Goal: Information Seeking & Learning: Learn about a topic

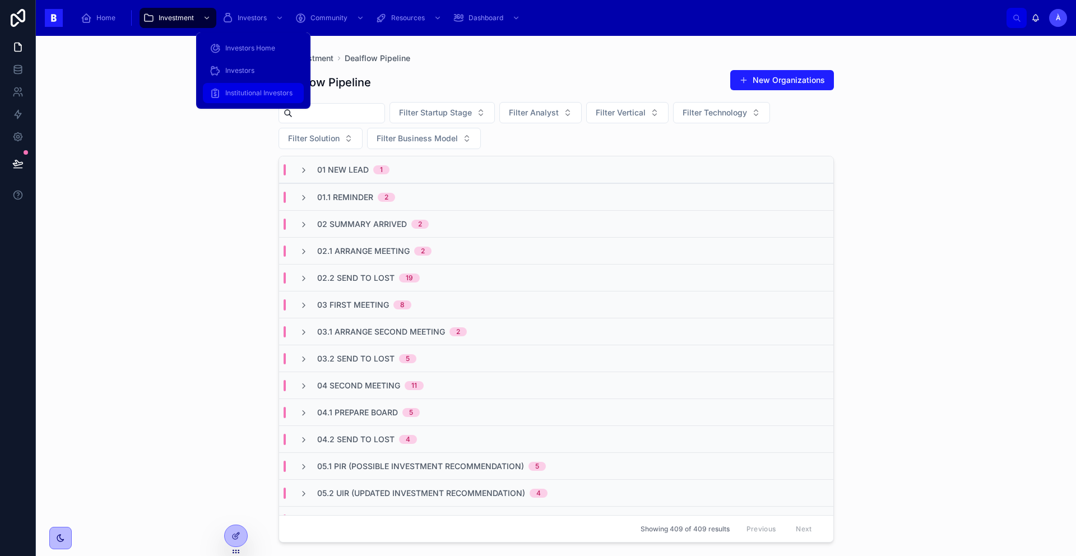
click at [271, 96] on span "Institutional Investors" at bounding box center [258, 93] width 67 height 9
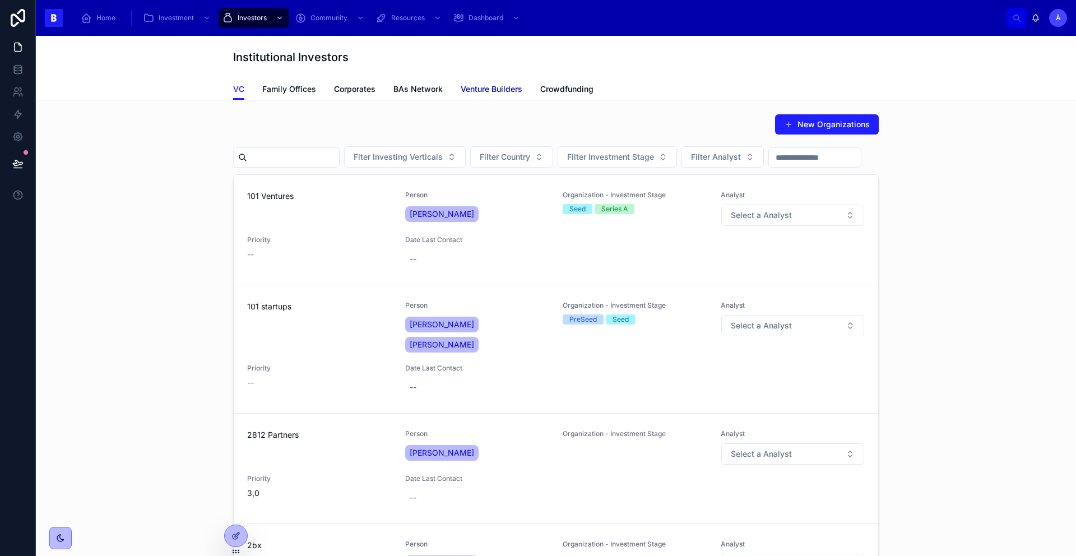
click at [488, 91] on span "Venture Builders" at bounding box center [492, 88] width 62 height 11
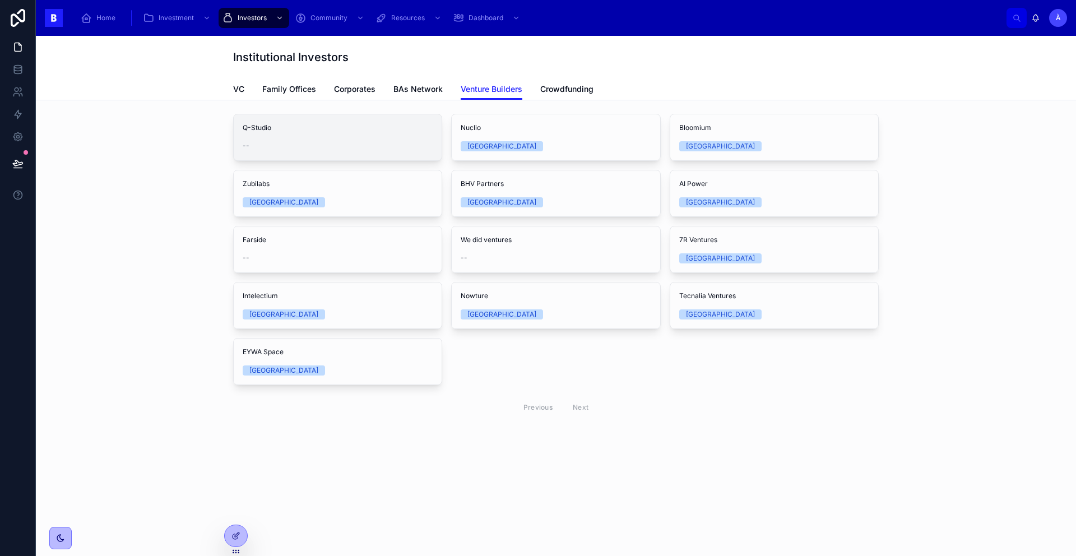
click at [303, 131] on span "Q-Studio" at bounding box center [338, 127] width 190 height 9
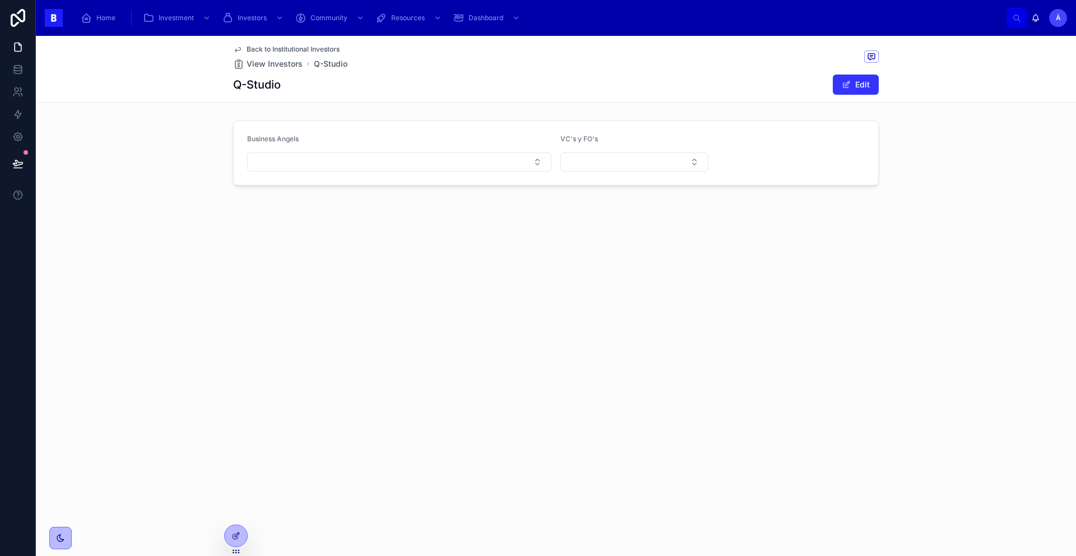
click at [823, 87] on button "Edit" at bounding box center [856, 85] width 46 height 20
click at [267, 86] on h1 "Q-Studio" at bounding box center [257, 85] width 48 height 16
click at [823, 87] on button "Done" at bounding box center [853, 85] width 52 height 20
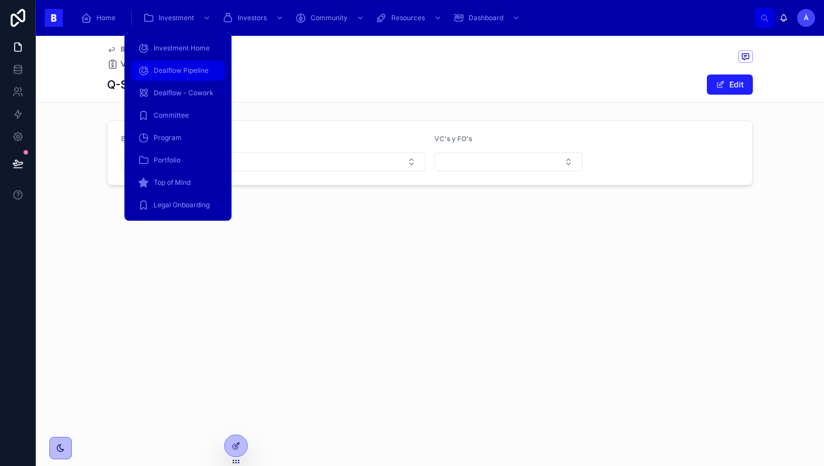
click at [170, 71] on span "Dealflow Pipeline" at bounding box center [181, 70] width 55 height 9
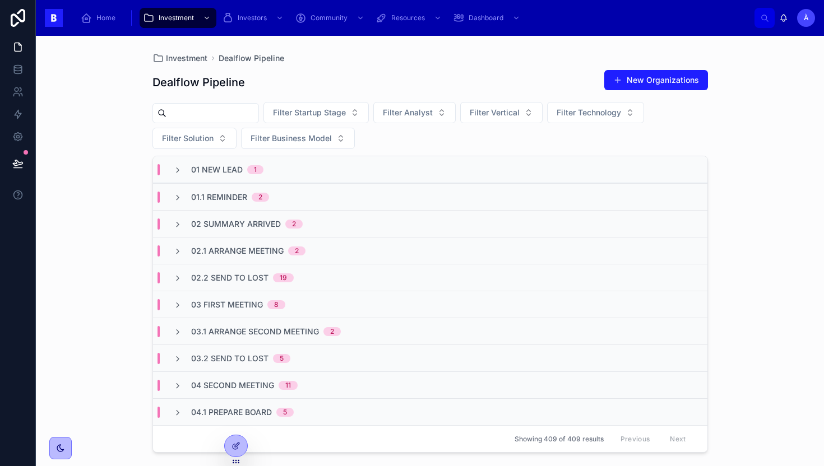
click at [235, 112] on input "text" at bounding box center [212, 113] width 92 height 16
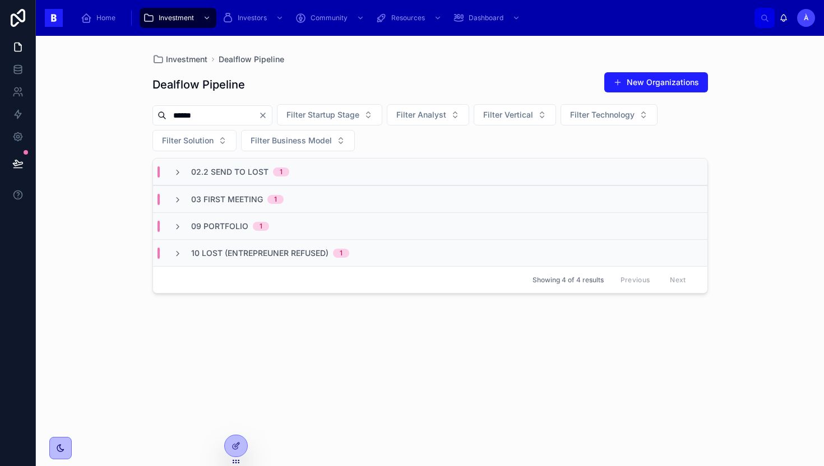
type input "******"
click at [219, 197] on span "03 First Meeting" at bounding box center [227, 199] width 72 height 11
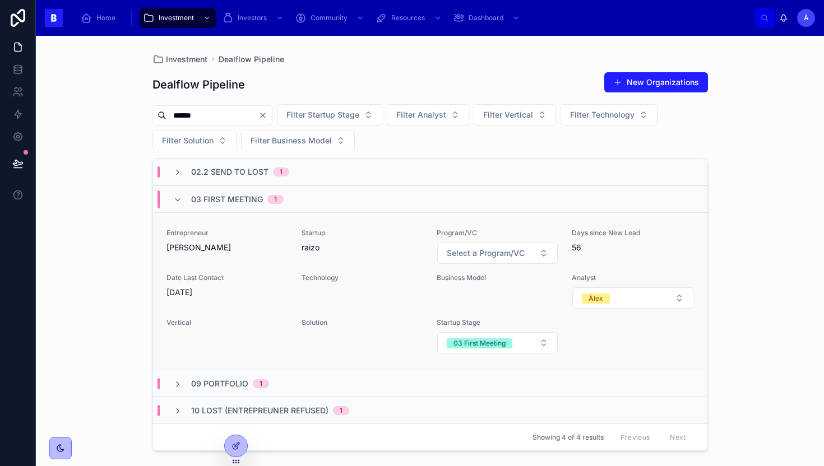
click at [262, 268] on div "Entrepreneur [PERSON_NAME] Startup raizo Program/VC Select a Program/VC Days si…" at bounding box center [429, 292] width 527 height 126
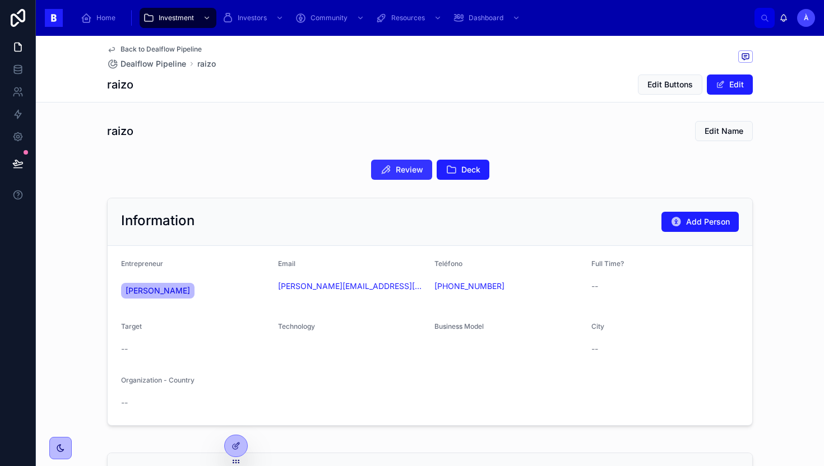
click at [398, 171] on span "Review" at bounding box center [409, 169] width 27 height 11
click at [461, 173] on span "Deck" at bounding box center [470, 169] width 19 height 11
